Goal: Task Accomplishment & Management: Manage account settings

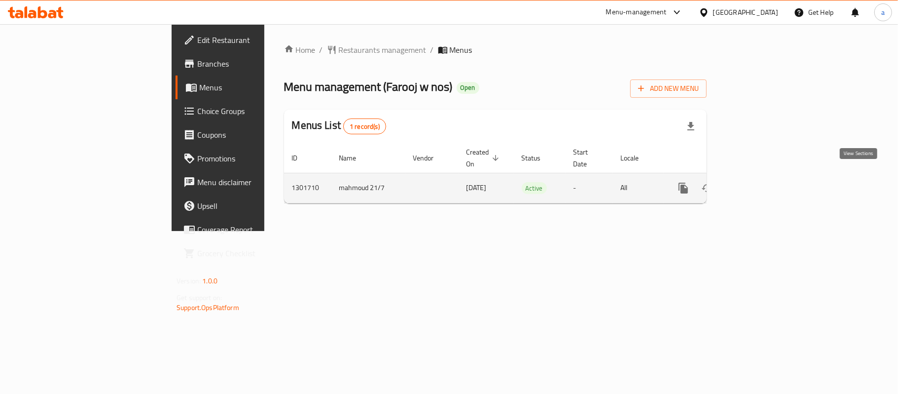
click at [766, 176] on link "enhanced table" at bounding box center [755, 188] width 24 height 24
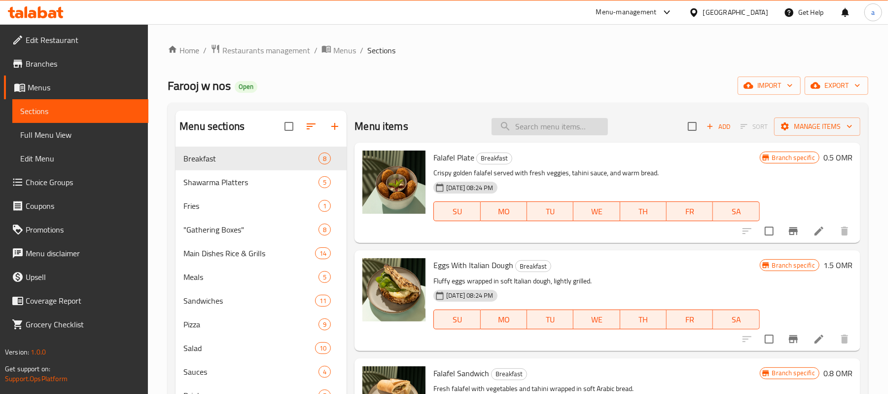
click at [529, 130] on input "search" at bounding box center [550, 126] width 116 height 17
paste input "Large Mixed Shawarma Plate"
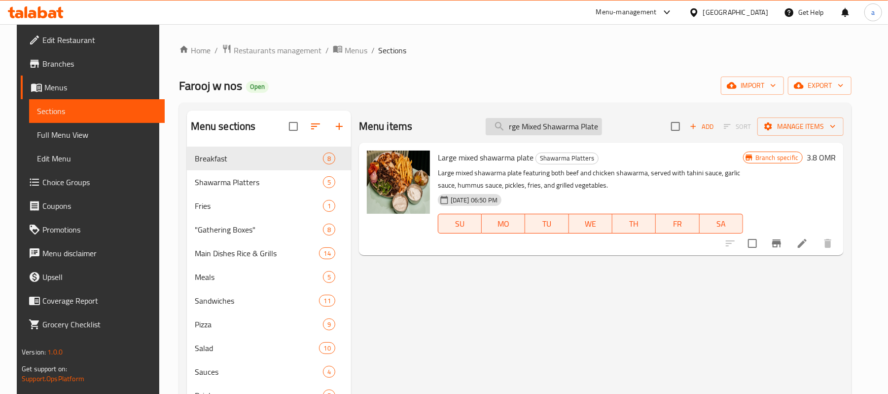
type input "Large Mixed Shawarma Plate"
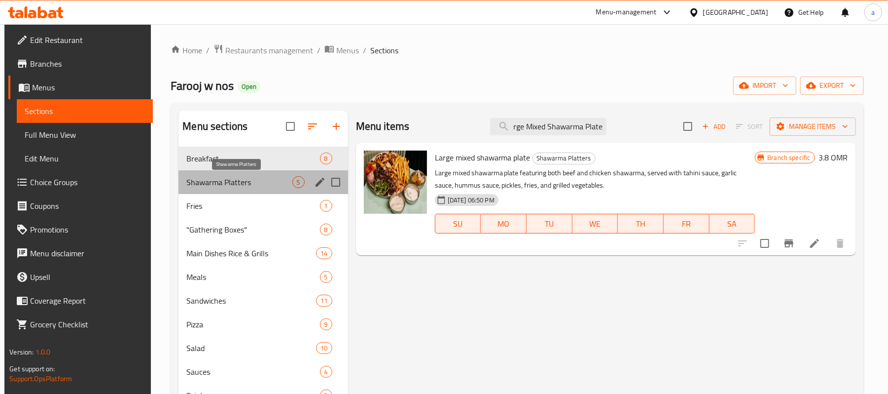
scroll to position [0, 0]
click at [223, 180] on span "Shawarma Platters" at bounding box center [239, 182] width 106 height 12
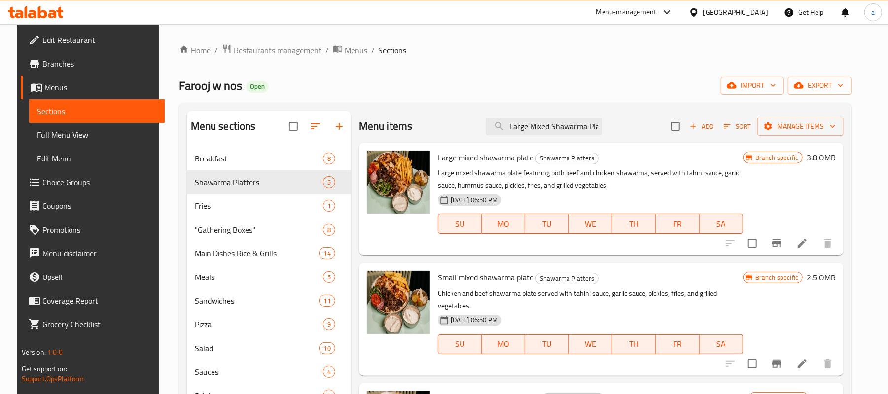
scroll to position [0, 1]
click at [807, 246] on icon at bounding box center [802, 243] width 9 height 9
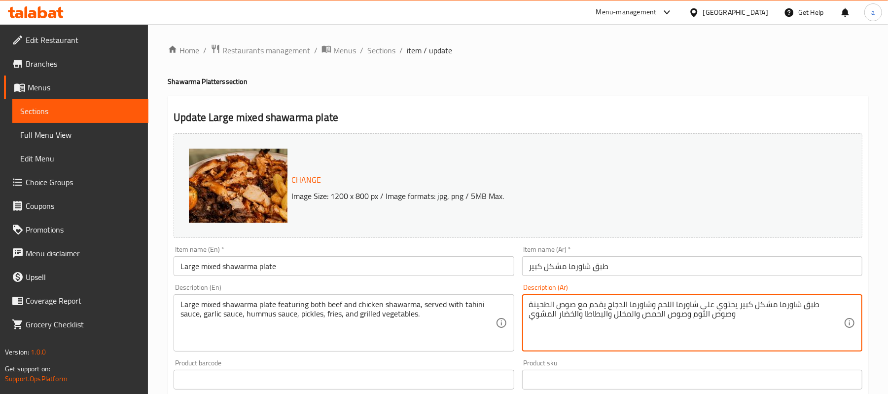
click at [653, 306] on textarea "طبق شاورما مشكل كبير يحتوي على شاورما اللحم وشاورما الدجاج يقدم مع صوص الطحينة …" at bounding box center [686, 322] width 315 height 47
click at [713, 342] on textarea "طبق شاورما مشكل كبير يحتوي على شاورما اللحم وشاورما الدجاج يقدم مع صوص الطحينة …" at bounding box center [686, 322] width 315 height 47
drag, startPoint x: 713, startPoint y: 322, endPoint x: 584, endPoint y: 293, distance: 131.9
click at [584, 293] on div "Description (Ar) طبق شاورما مشكل كبير يحتوي على شاورما اللحم وشاورما الدجاج يقد…" at bounding box center [692, 318] width 340 height 68
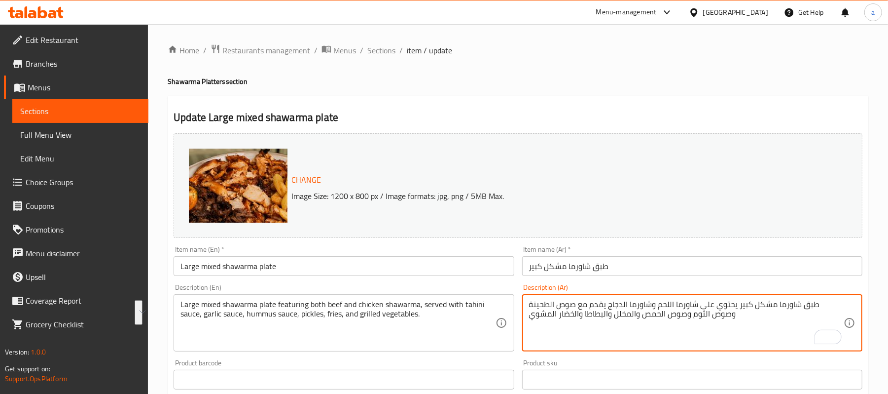
click at [555, 296] on div "طبق شاورما مشكل كبير يحتوي على شاورما اللحم وشاورما الدجاج يقدم مع صوص الطحينة …" at bounding box center [692, 322] width 340 height 57
click at [643, 307] on textarea "طبق شاورما مشكل كبير يحتوي على شاورما اللحم وشاورما الدجاج يقدم مع صوص الطحينة …" at bounding box center [686, 322] width 315 height 47
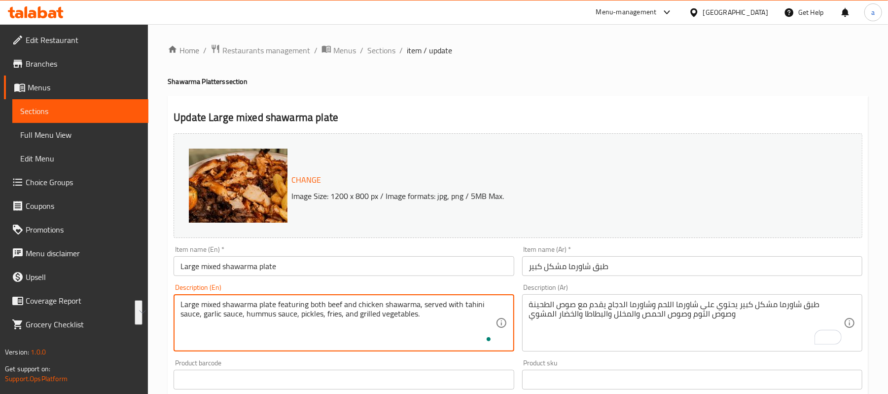
click at [423, 324] on textarea "Large mixed shawarma plate featuring both beef and chicken shawarma, served wit…" at bounding box center [338, 322] width 315 height 47
